Goal: Task Accomplishment & Management: Complete application form

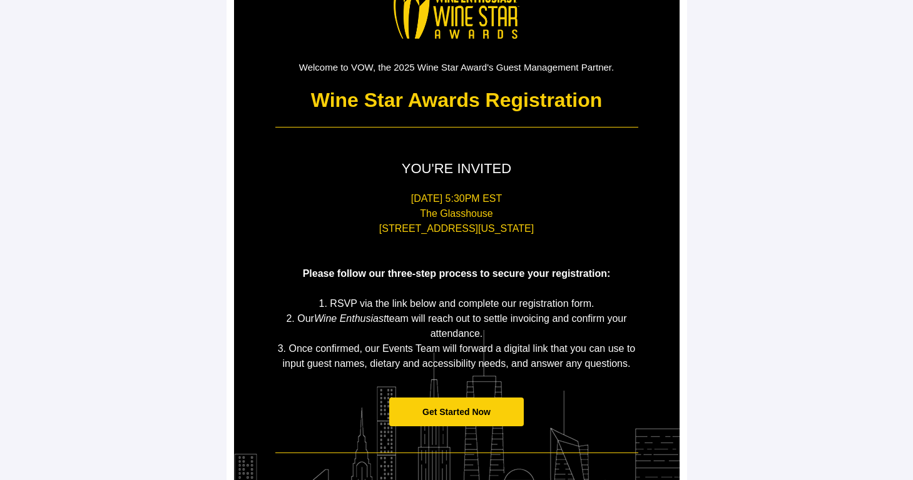
scroll to position [81, 0]
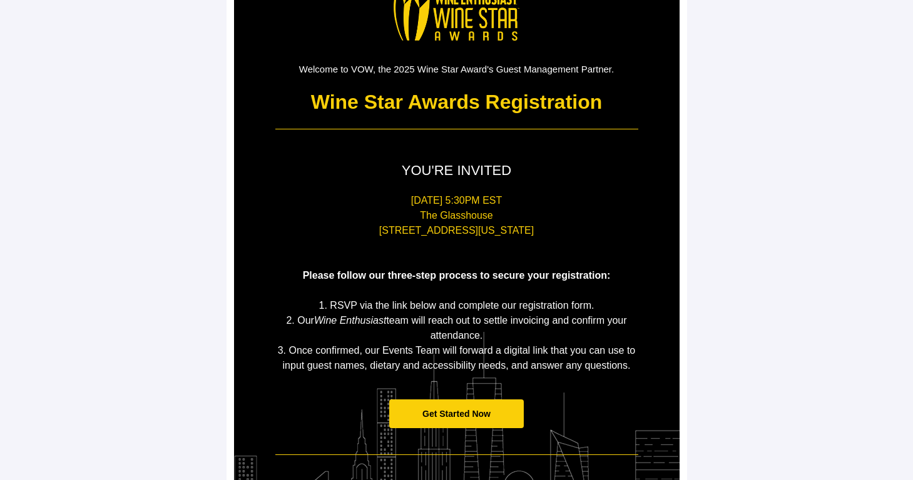
click at [429, 413] on span "Get Started Now" at bounding box center [456, 414] width 68 height 10
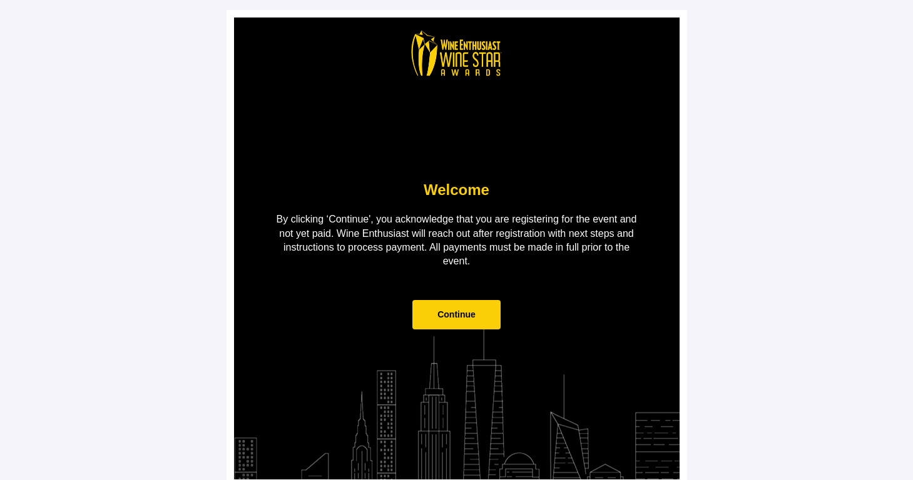
drag, startPoint x: 451, startPoint y: 330, endPoint x: 452, endPoint y: 320, distance: 10.0
click at [451, 328] on td "Continue" at bounding box center [456, 321] width 375 height 67
click at [452, 317] on span "Continue" at bounding box center [456, 315] width 38 height 10
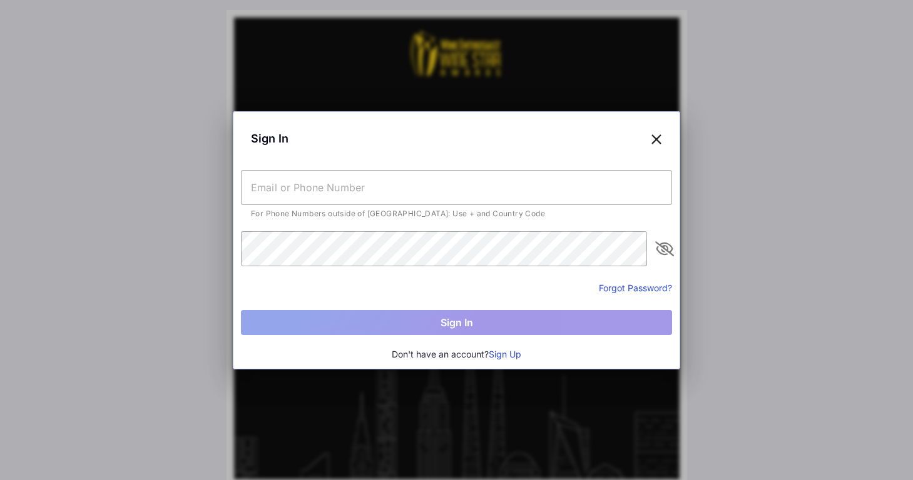
click at [297, 187] on input "text" at bounding box center [456, 187] width 431 height 35
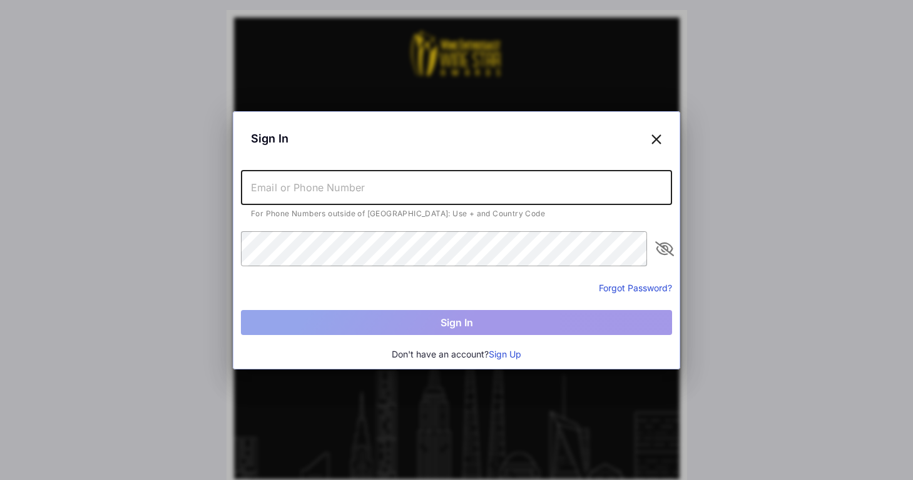
type input "[DOMAIN_NAME][EMAIL_ADDRESS][DOMAIN_NAME]"
drag, startPoint x: 442, startPoint y: 188, endPoint x: 173, endPoint y: 186, distance: 269.0
click at [173, 186] on div "Sign In [DOMAIN_NAME][EMAIL_ADDRESS][DOMAIN_NAME] For Phone Numbers outside of …" at bounding box center [456, 240] width 913 height 480
click at [253, 188] on input "text" at bounding box center [456, 187] width 431 height 35
type input "[DOMAIN_NAME][EMAIL_ADDRESS][DOMAIN_NAME]"
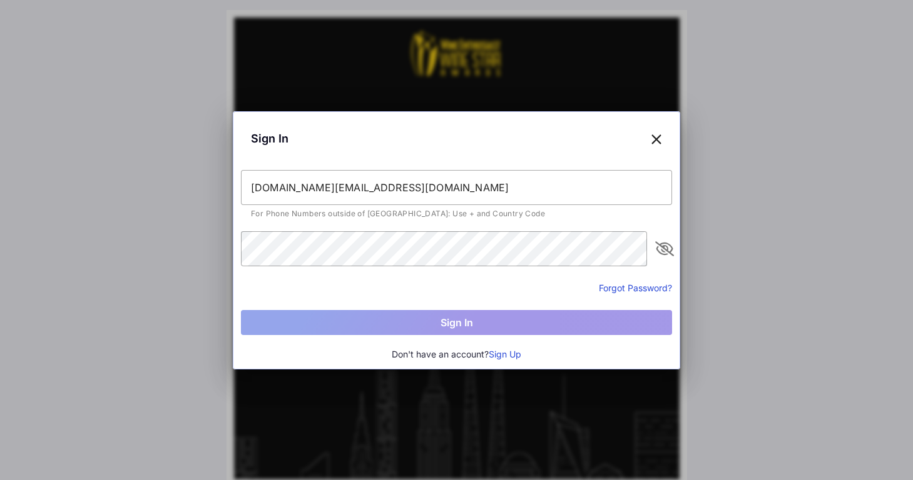
click at [509, 353] on button "Sign Up" at bounding box center [505, 355] width 33 height 14
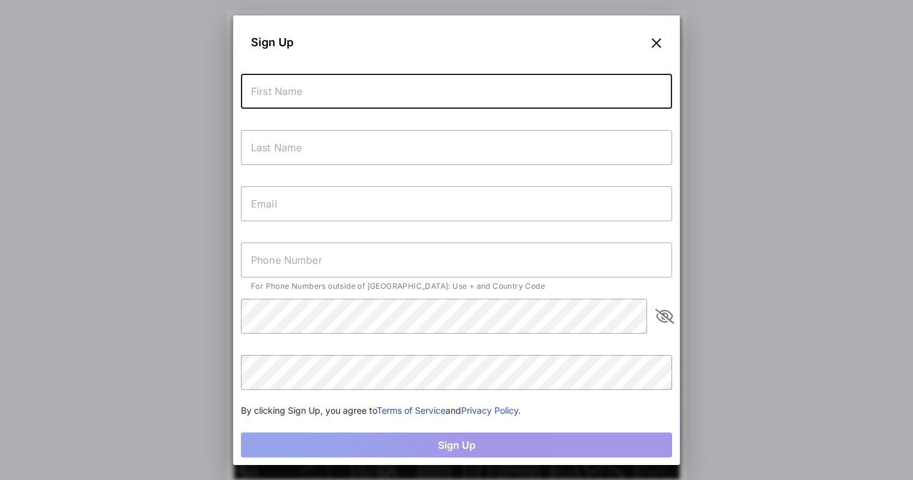
click at [293, 95] on input "text" at bounding box center [456, 91] width 431 height 35
type input "[PERSON_NAME]"
type input "Green"
type input "[DOMAIN_NAME][EMAIL_ADDRESS][DOMAIN_NAME]"
type input "[PHONE_NUMBER]"
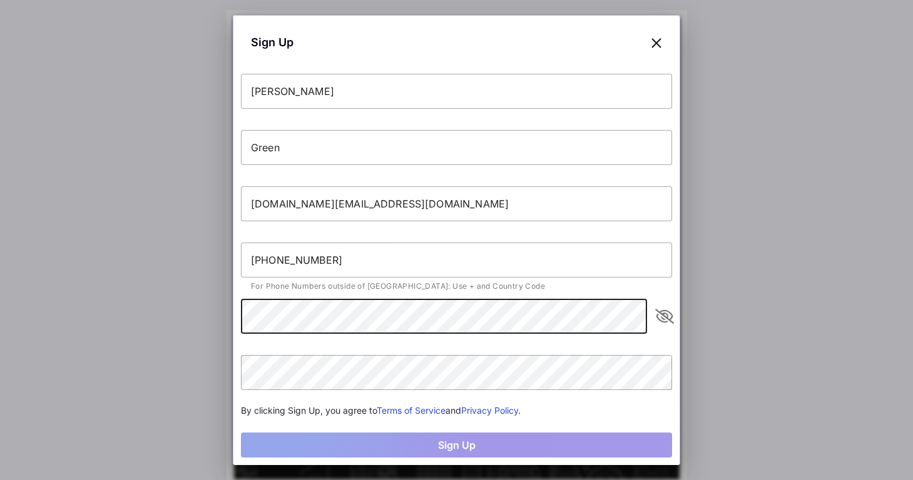
drag, startPoint x: 671, startPoint y: 318, endPoint x: 647, endPoint y: 317, distance: 23.8
click at [670, 318] on icon "appended action" at bounding box center [664, 316] width 15 height 15
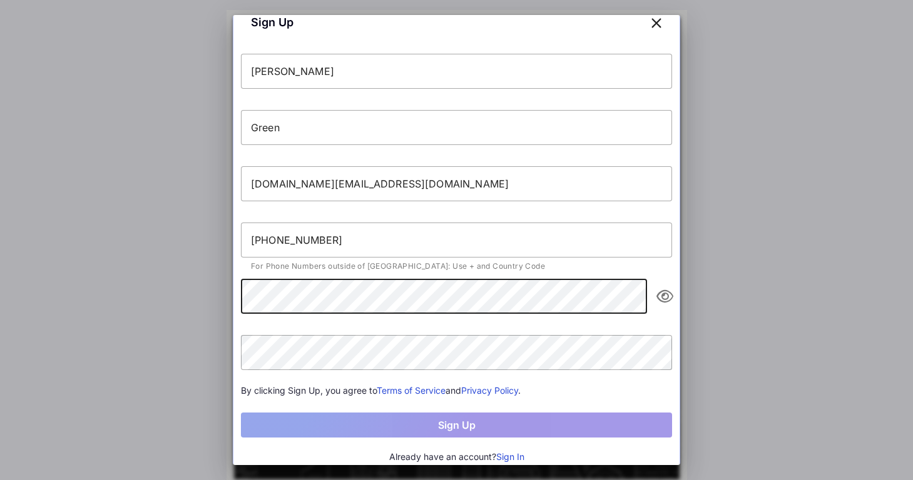
scroll to position [23, 0]
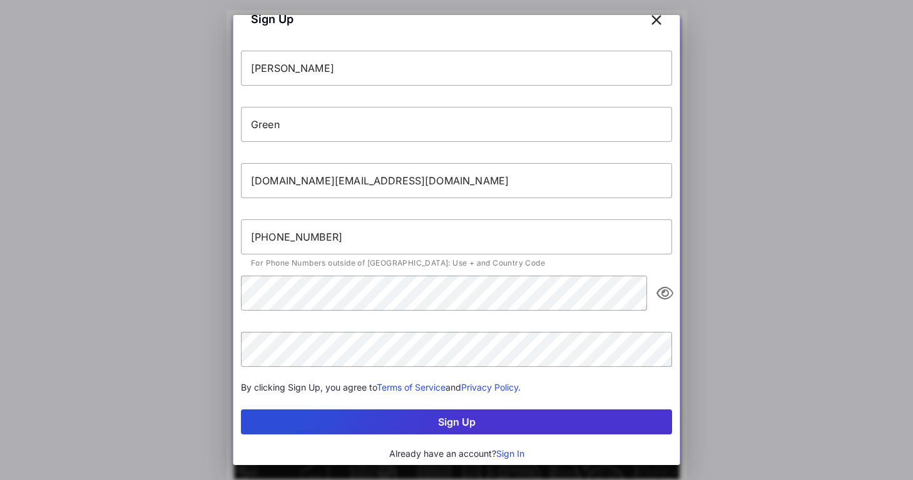
click at [389, 421] on button "Sign Up" at bounding box center [456, 422] width 431 height 25
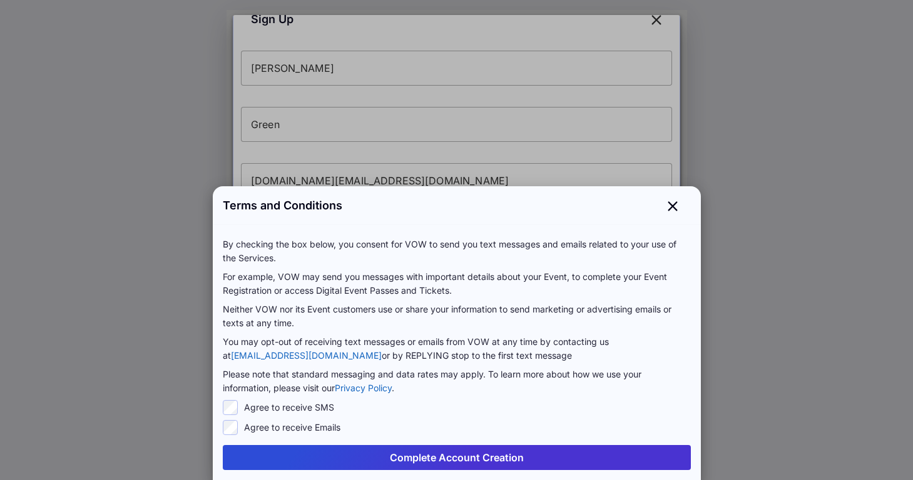
click at [417, 454] on button "Complete Account Creation" at bounding box center [457, 457] width 468 height 25
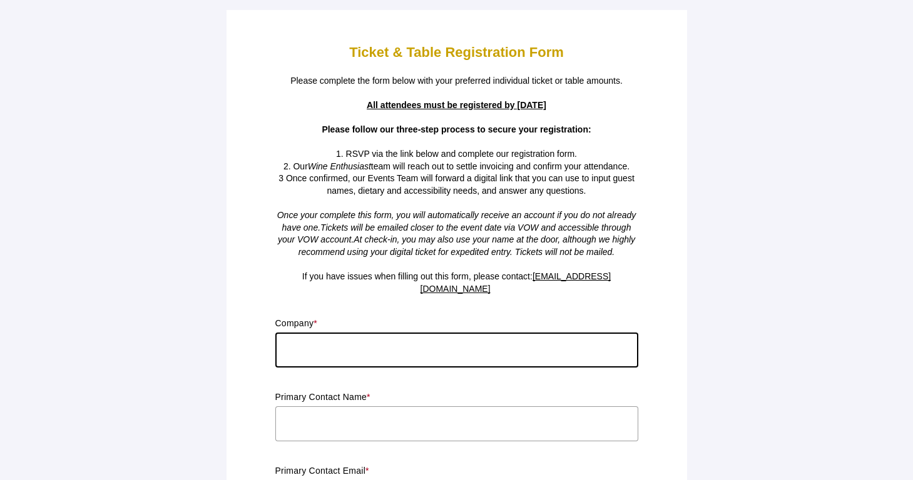
click at [368, 338] on input "text" at bounding box center [456, 350] width 363 height 35
type input "BeatBox"
type input "[PERSON_NAME]"
type input "[DOMAIN_NAME][EMAIL_ADDRESS][DOMAIN_NAME]"
type input "CA"
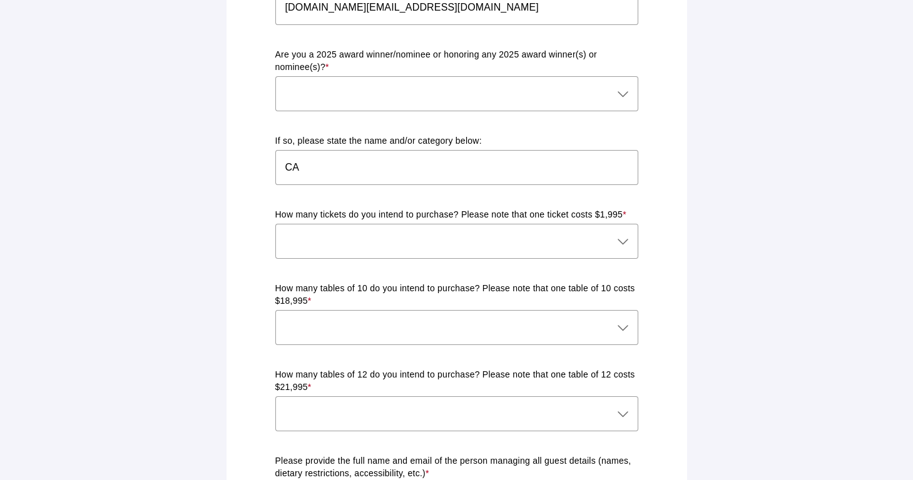
scroll to position [489, 0]
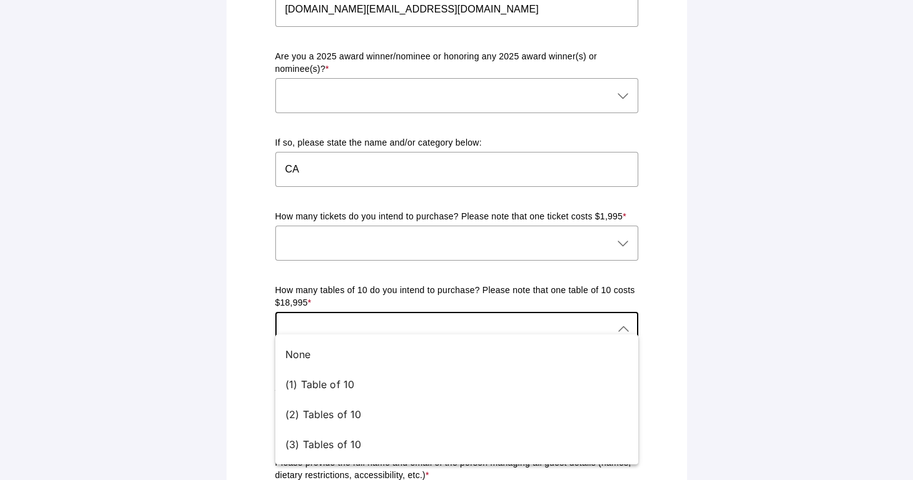
click at [383, 312] on div at bounding box center [444, 329] width 338 height 35
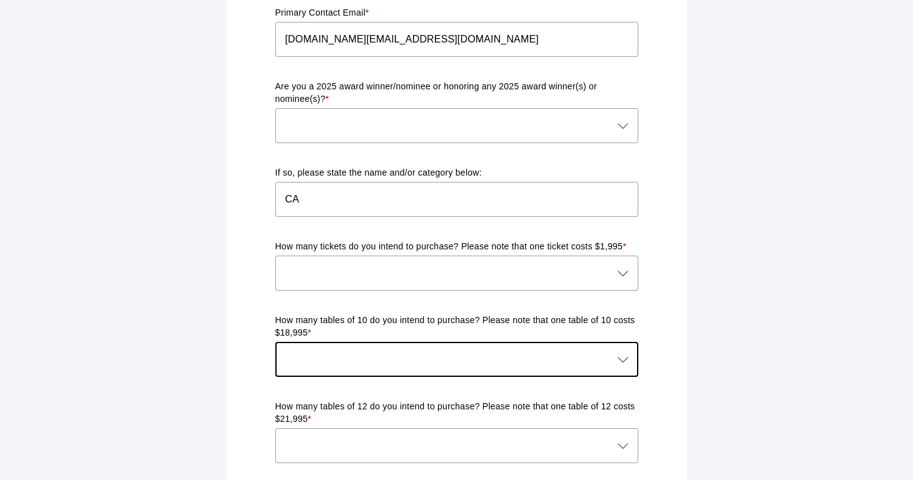
scroll to position [453, 0]
